Goal: Task Accomplishment & Management: Use online tool/utility

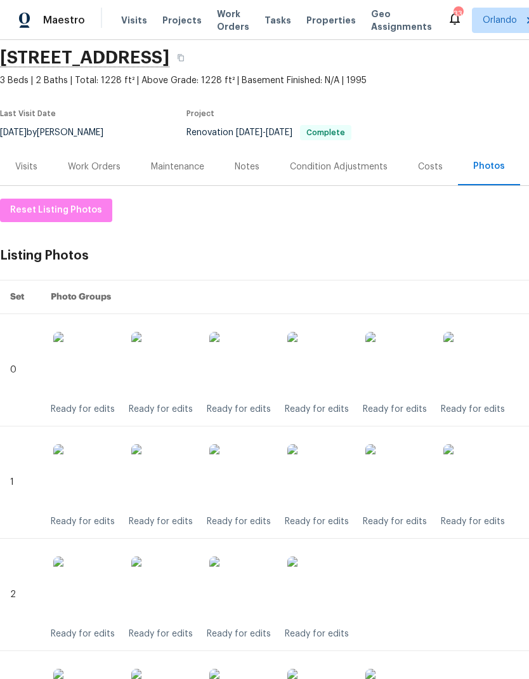
scroll to position [45, 0]
click at [80, 160] on div "Work Orders" at bounding box center [94, 166] width 53 height 13
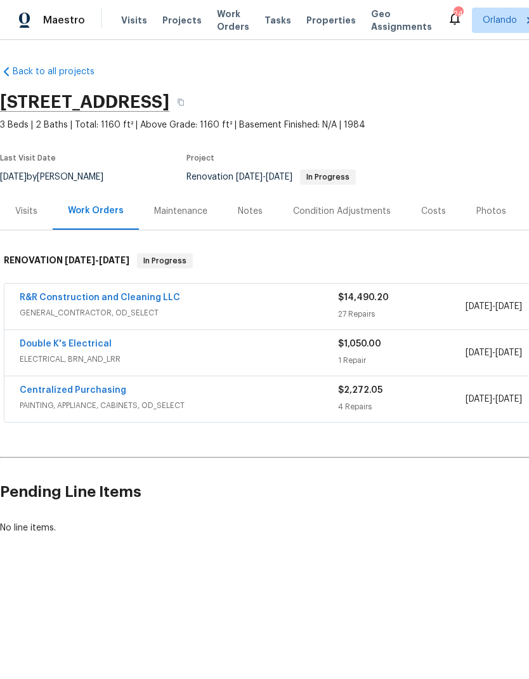
scroll to position [0, -1]
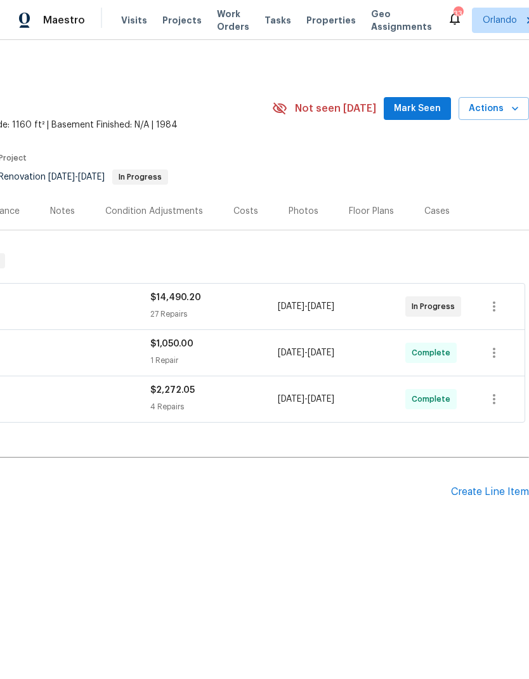
scroll to position [0, 188]
click at [418, 104] on span "Mark Seen" at bounding box center [417, 109] width 47 height 16
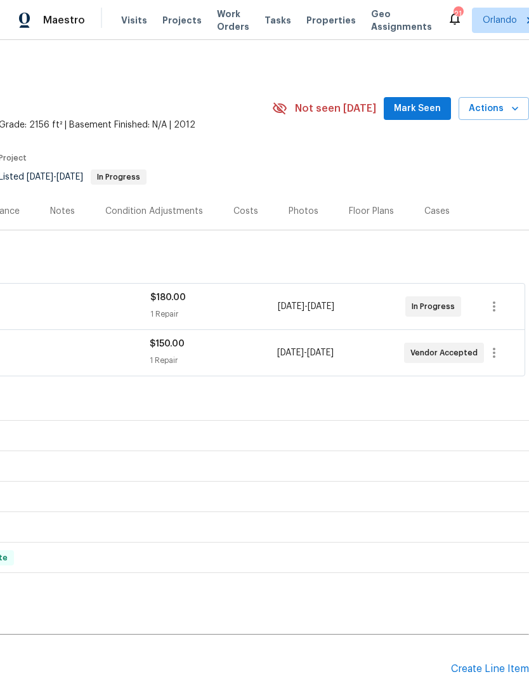
scroll to position [0, 188]
click at [424, 112] on span "Mark Seen" at bounding box center [417, 109] width 47 height 16
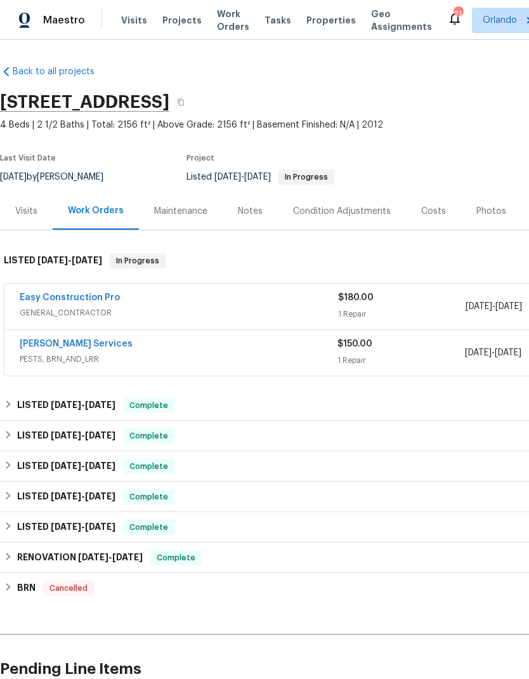
scroll to position [0, 0]
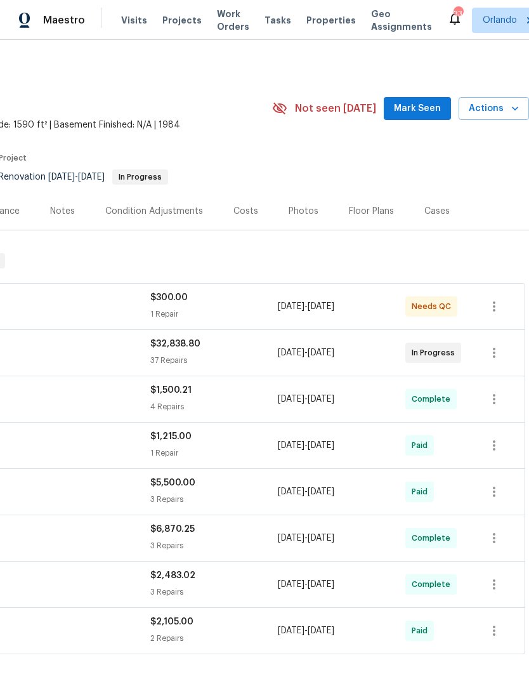
scroll to position [0, 188]
click at [424, 110] on span "Mark Seen" at bounding box center [417, 109] width 47 height 16
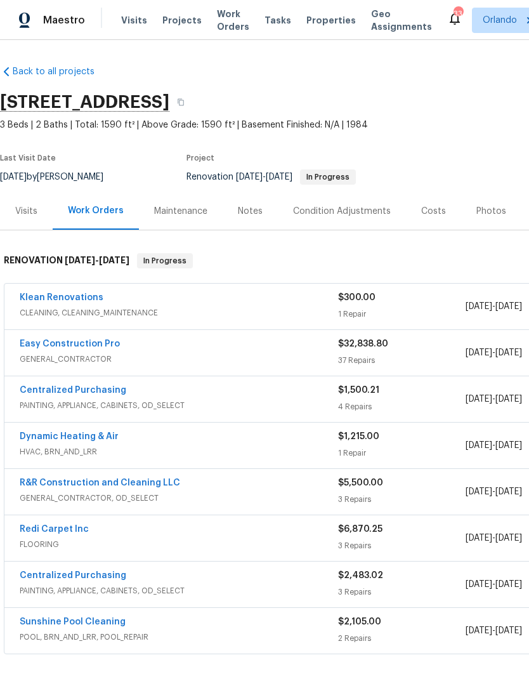
scroll to position [0, 0]
click at [76, 299] on link "Klean Renovations" at bounding box center [62, 297] width 84 height 9
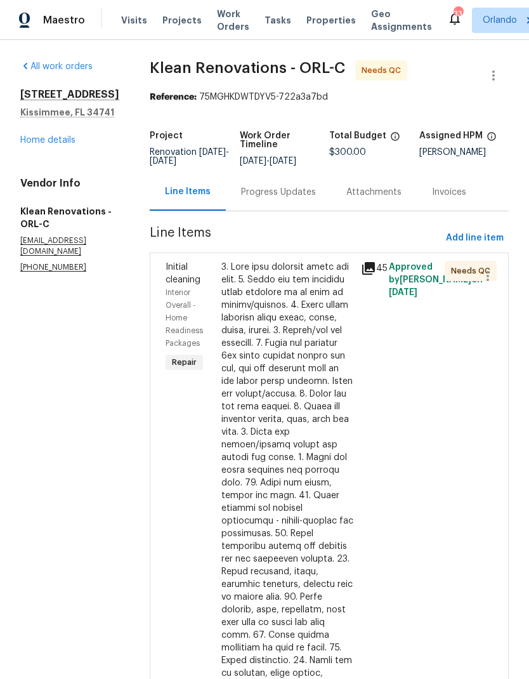
click at [307, 427] on div at bounding box center [287, 565] width 132 height 609
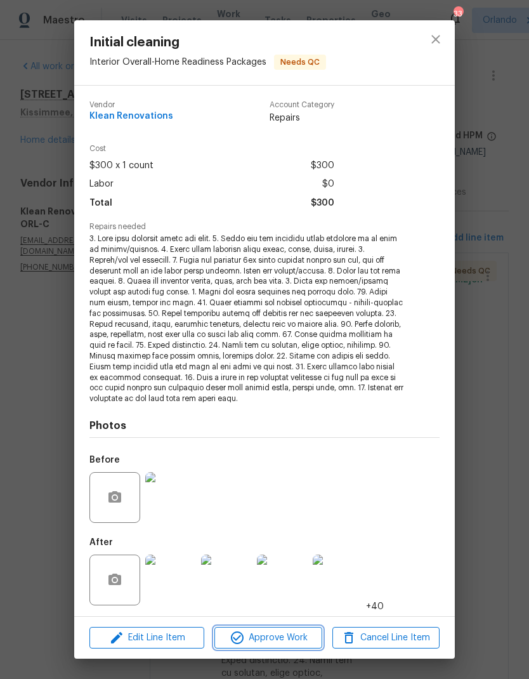
click at [293, 638] on span "Approve Work" at bounding box center [268, 638] width 100 height 16
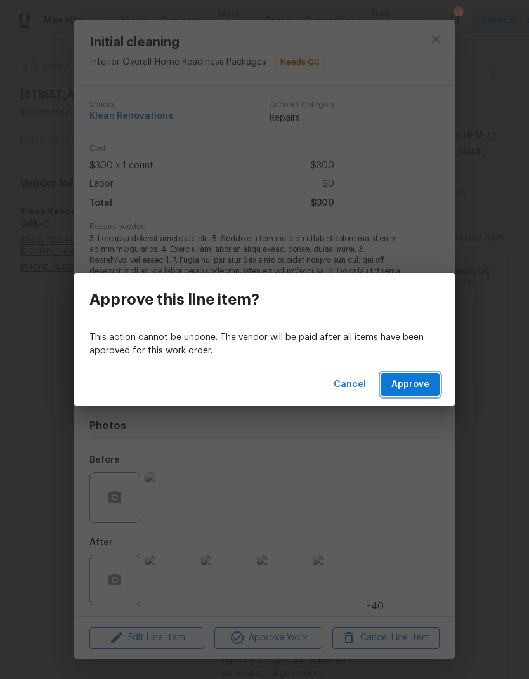
click at [428, 395] on button "Approve" at bounding box center [410, 384] width 58 height 23
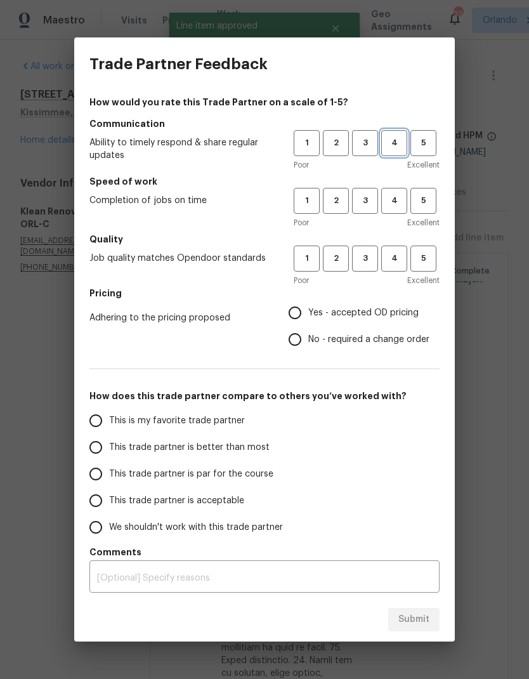
click at [394, 148] on span "4" at bounding box center [394, 143] width 23 height 15
click at [397, 204] on span "4" at bounding box center [394, 200] width 23 height 15
click at [400, 264] on span "4" at bounding box center [394, 258] width 23 height 15
click at [334, 313] on span "Yes - accepted OD pricing" at bounding box center [363, 312] width 110 height 13
click at [308, 313] on input "Yes - accepted OD pricing" at bounding box center [295, 312] width 27 height 27
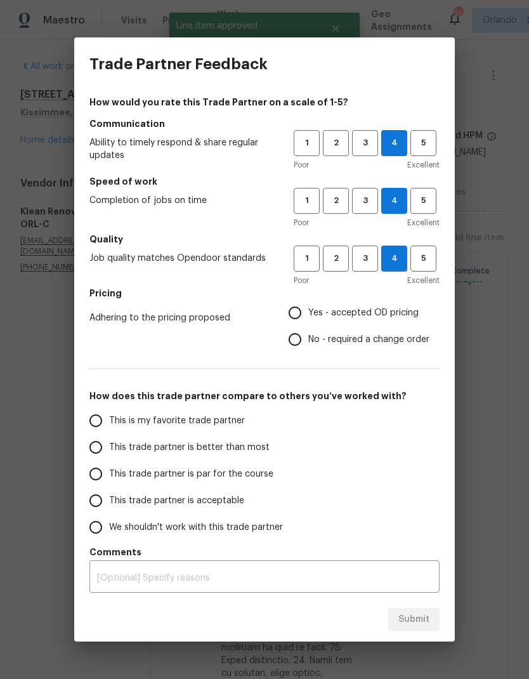
radio input "true"
click at [265, 420] on label "This is my favorite trade partner" at bounding box center [182, 420] width 200 height 27
click at [109, 420] on input "This is my favorite trade partner" at bounding box center [95, 420] width 27 height 27
click at [405, 614] on span "Submit" at bounding box center [413, 620] width 31 height 16
radio input "true"
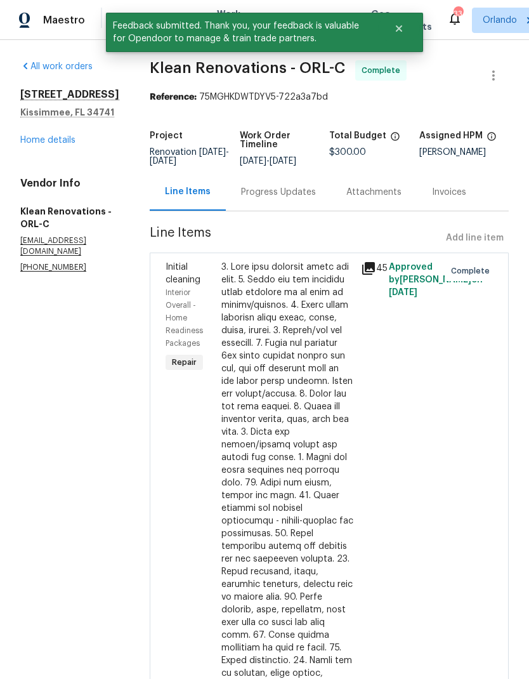
click at [51, 145] on link "Home details" at bounding box center [47, 140] width 55 height 9
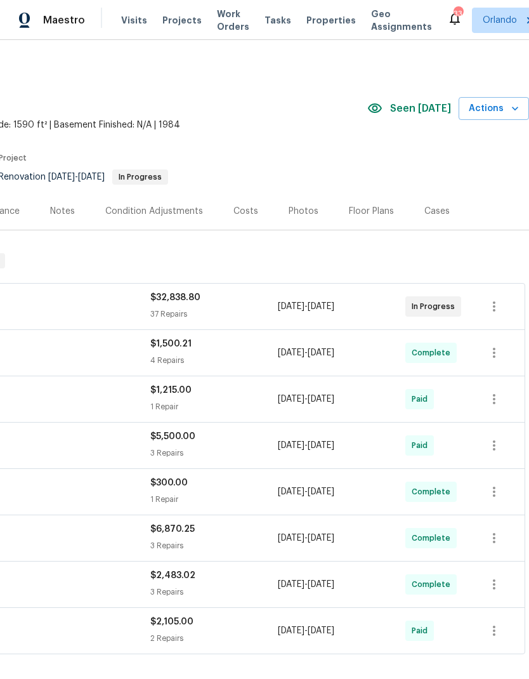
scroll to position [0, 188]
click at [502, 108] on span "Actions" at bounding box center [494, 109] width 50 height 16
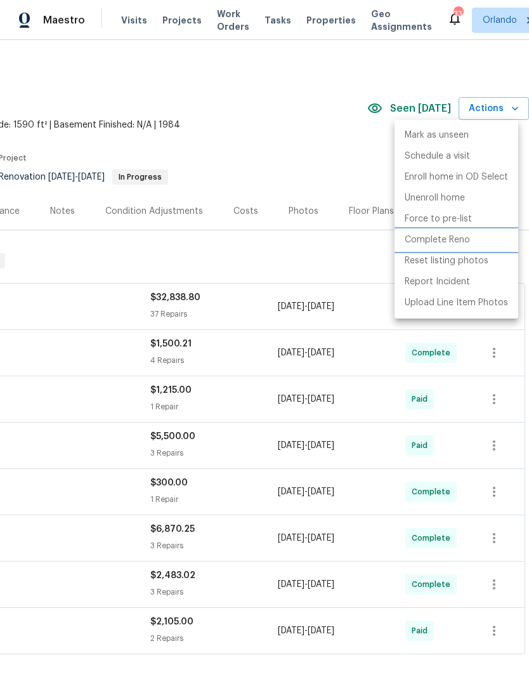
click at [449, 244] on p "Complete Reno" at bounding box center [437, 239] width 65 height 13
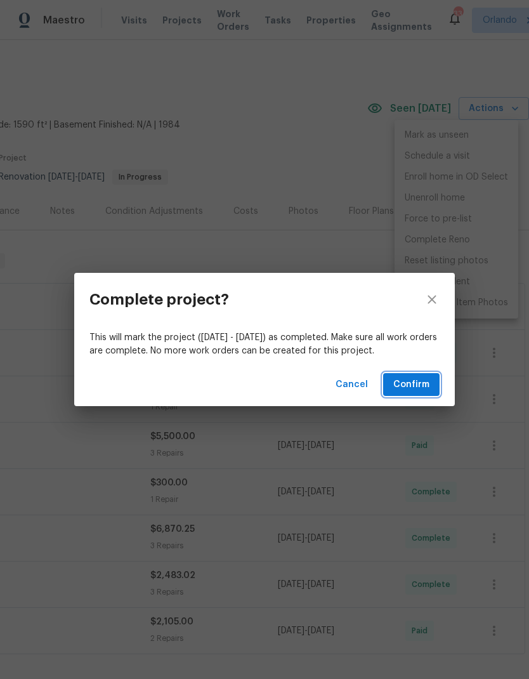
click at [421, 384] on span "Confirm" at bounding box center [411, 385] width 36 height 16
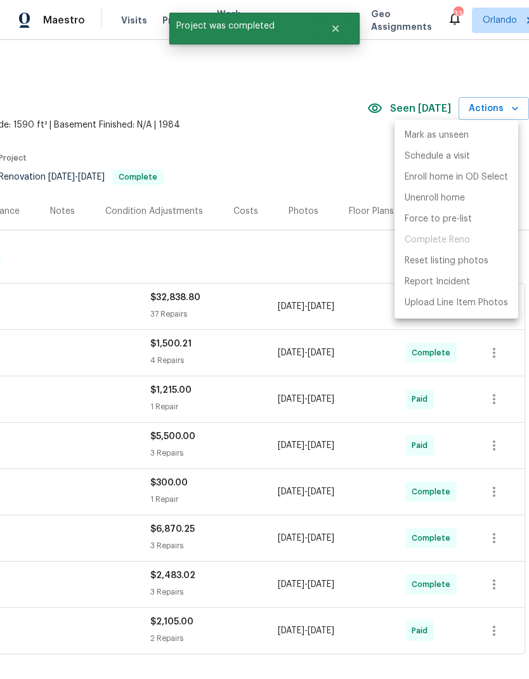
click at [338, 183] on div at bounding box center [264, 339] width 529 height 679
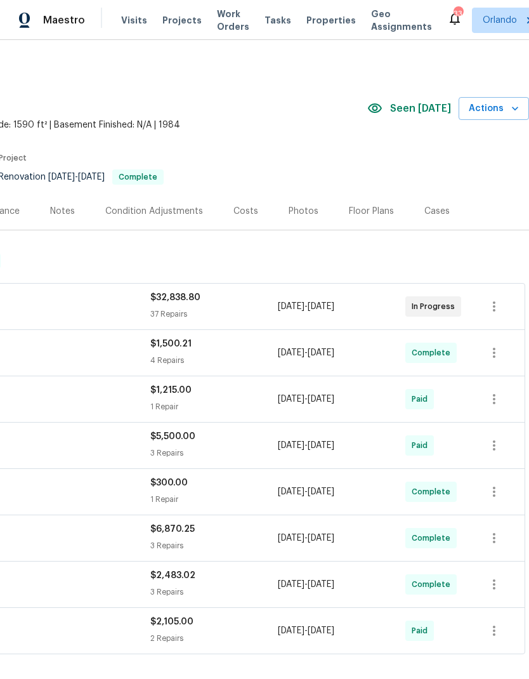
click at [305, 204] on div "Photos" at bounding box center [303, 210] width 60 height 37
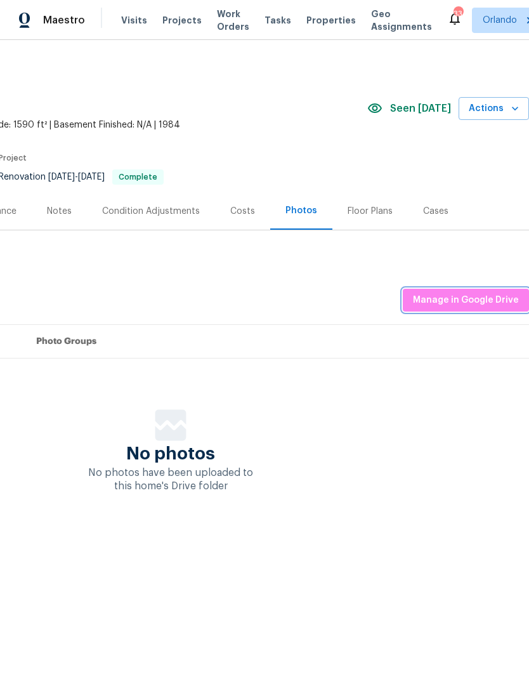
click at [488, 302] on span "Manage in Google Drive" at bounding box center [466, 300] width 106 height 16
